Goal: Navigation & Orientation: Find specific page/section

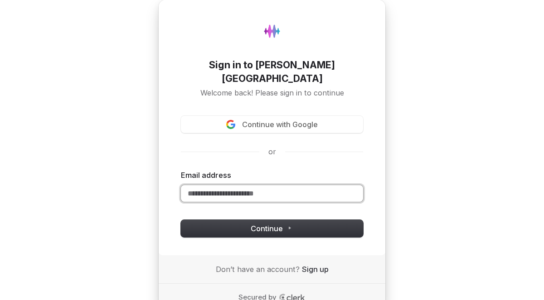
click at [285, 185] on input "Email address" at bounding box center [272, 193] width 182 height 17
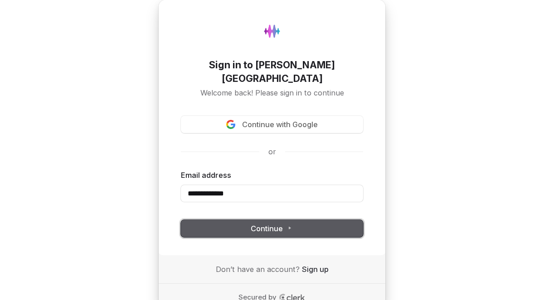
click at [277, 222] on button "Continue" at bounding box center [272, 228] width 182 height 17
type input "**********"
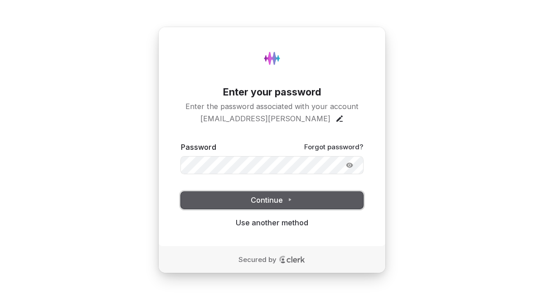
click at [300, 198] on button "Continue" at bounding box center [272, 200] width 182 height 17
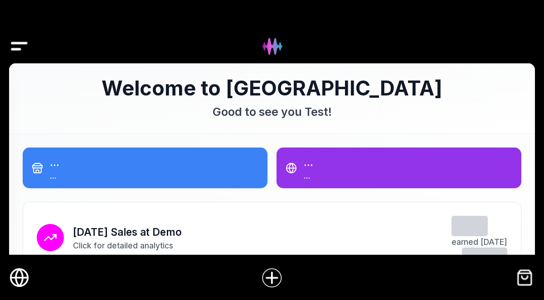
click at [19, 277] on icon "Online Store" at bounding box center [19, 278] width 20 height 20
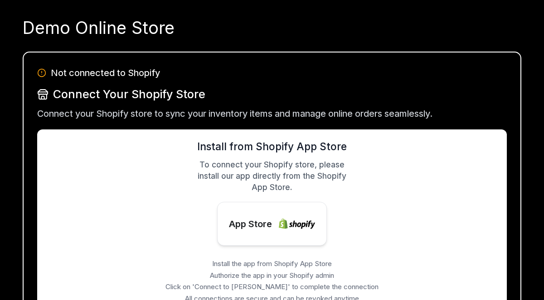
scroll to position [56, 0]
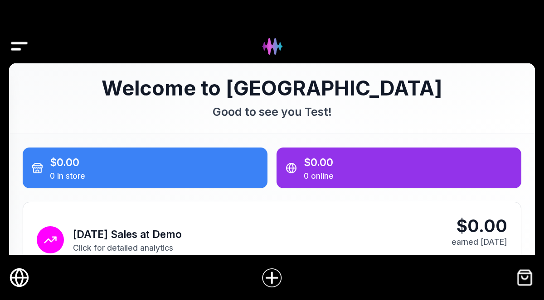
click at [20, 274] on icon "Online Store" at bounding box center [19, 278] width 20 height 20
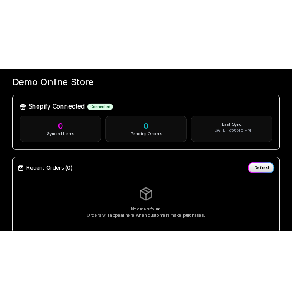
scroll to position [30, 0]
